Goal: Information Seeking & Learning: Learn about a topic

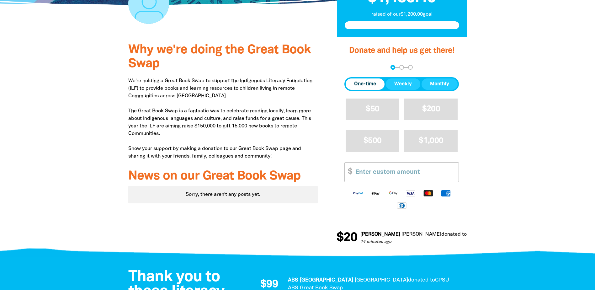
drag, startPoint x: 446, startPoint y: 238, endPoint x: 405, endPoint y: 244, distance: 41.8
drag, startPoint x: 405, startPoint y: 244, endPoint x: 467, endPoint y: 246, distance: 62.5
click at [467, 246] on div "Donate and help us get there! arrow_back Back Step 1 Step 2 Step 3 One-time Wee…" at bounding box center [401, 145] width 149 height 217
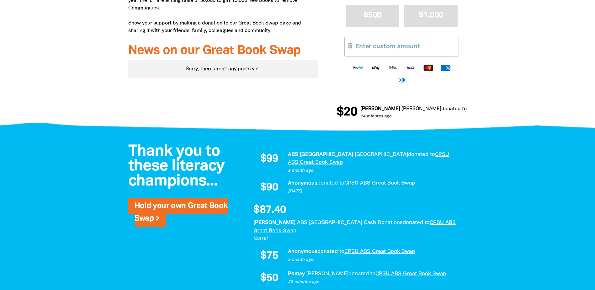
scroll to position [282, 0]
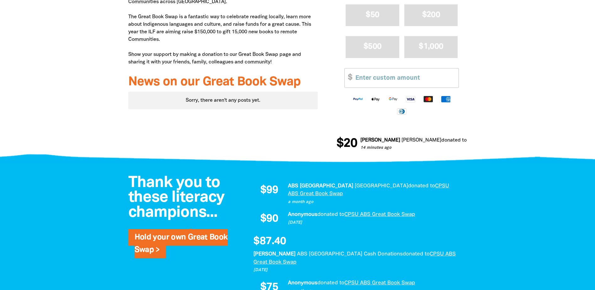
drag, startPoint x: 443, startPoint y: 142, endPoint x: 453, endPoint y: 142, distance: 9.4
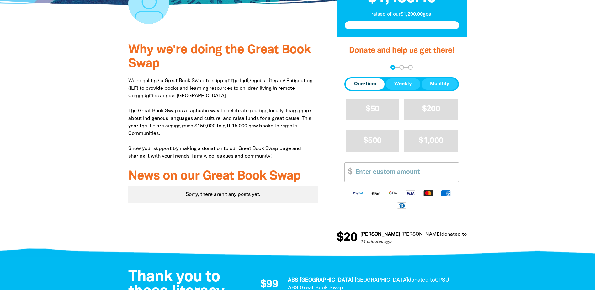
scroll to position [94, 0]
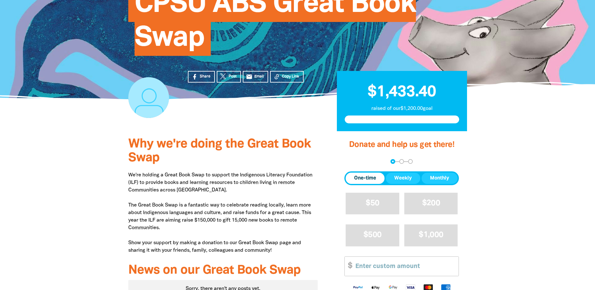
click at [455, 113] on div "$1,433.40 raised of our $1,200.00 goal" at bounding box center [402, 101] width 130 height 61
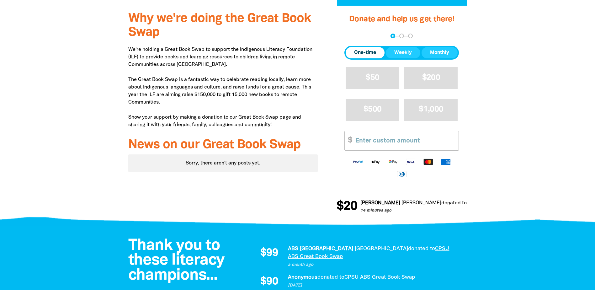
click at [529, 210] on div at bounding box center [297, 215] width 595 height 24
click at [495, 32] on div at bounding box center [297, 114] width 595 height 217
drag, startPoint x: 433, startPoint y: 204, endPoint x: 468, endPoint y: 204, distance: 34.8
click at [468, 204] on div "Donate and help us get there! arrow_back Back Step 1 Step 2 Step 3 One-time Wee…" at bounding box center [401, 114] width 149 height 217
drag, startPoint x: 468, startPoint y: 204, endPoint x: 456, endPoint y: 208, distance: 12.8
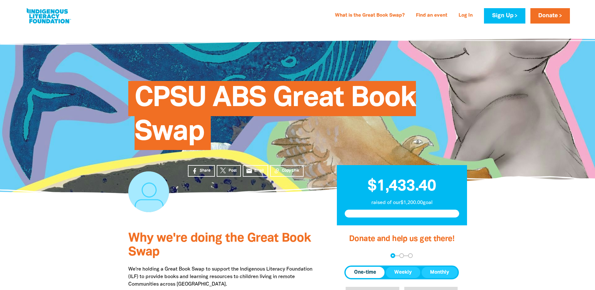
scroll to position [63, 0]
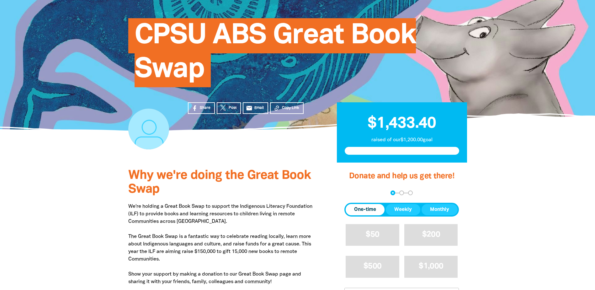
click at [527, 139] on section "Share Post email Email Copy Link $1,433.40 raised of our $1,200.00 goal" at bounding box center [297, 147] width 595 height 32
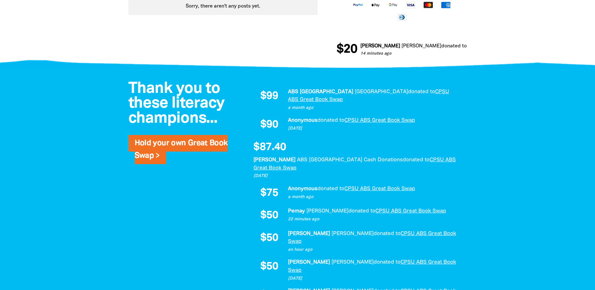
scroll to position [471, 0]
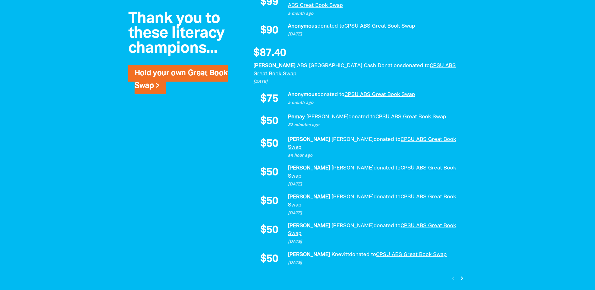
click at [460, 275] on icon "chevron_right" at bounding box center [463, 279] width 8 height 8
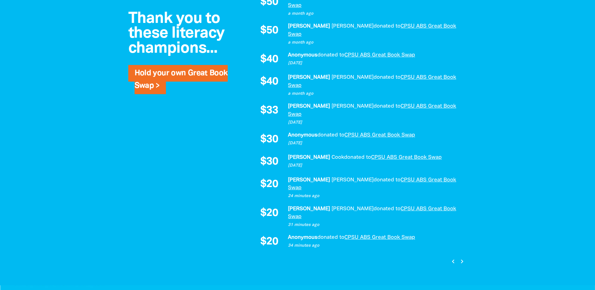
scroll to position [433, 0]
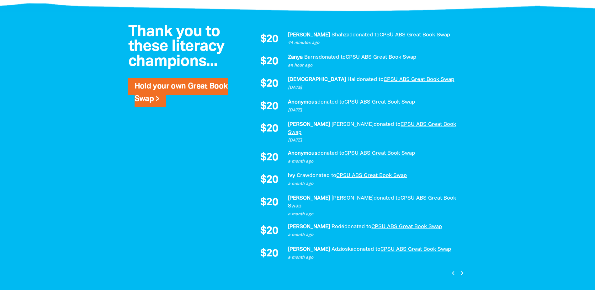
click at [463, 269] on icon "chevron_right" at bounding box center [463, 273] width 8 height 8
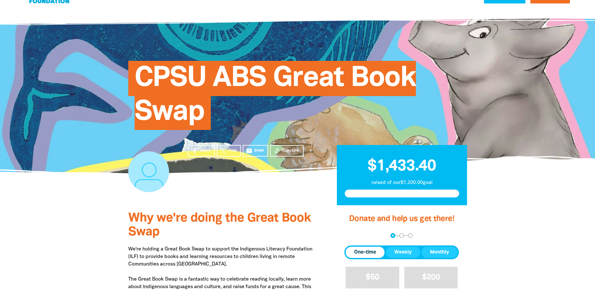
scroll to position [0, 0]
